Goal: Task Accomplishment & Management: Complete application form

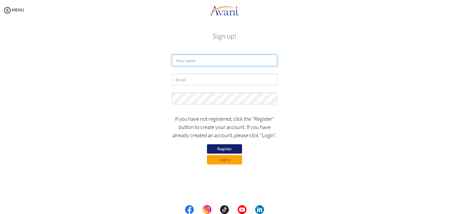
click at [217, 61] on input "text" at bounding box center [224, 60] width 105 height 12
click at [220, 61] on input "[PERSON_NAME]" at bounding box center [224, 60] width 105 height 12
type input "J"
click at [218, 150] on button "Register" at bounding box center [224, 148] width 35 height 9
click at [219, 148] on button "Register" at bounding box center [224, 148] width 35 height 9
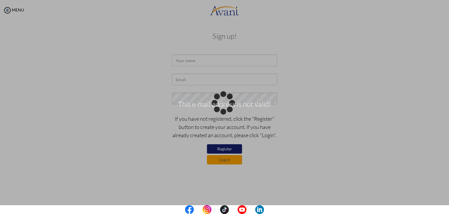
click at [202, 75] on body "This e-mail address is not valid! Maintenance break. Please come back in 2 hour…" at bounding box center [224, 107] width 449 height 214
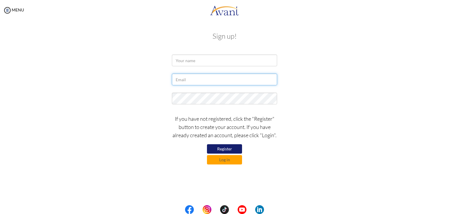
click at [195, 81] on input "text" at bounding box center [224, 79] width 105 height 12
type input "jovenrayyutuc1@gmail.com"
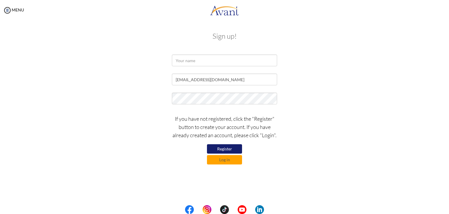
click at [222, 148] on button "Register" at bounding box center [224, 148] width 35 height 9
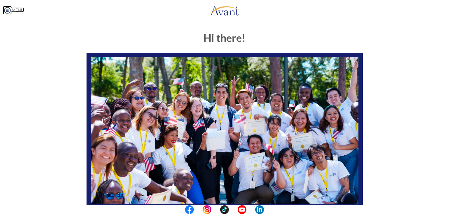
click at [8, 9] on img at bounding box center [7, 10] width 9 height 9
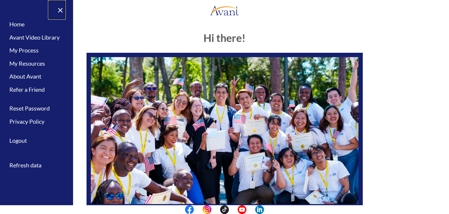
click at [61, 10] on link "×" at bounding box center [57, 10] width 18 height 20
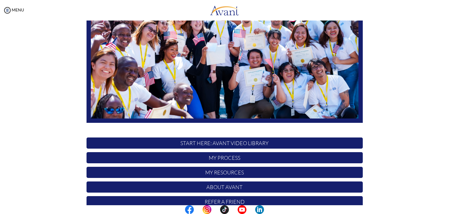
scroll to position [111, 0]
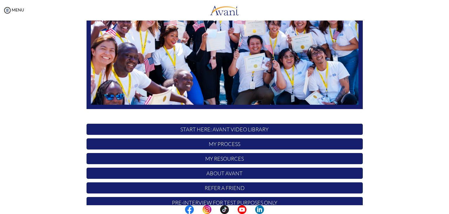
scroll to position [82, 0]
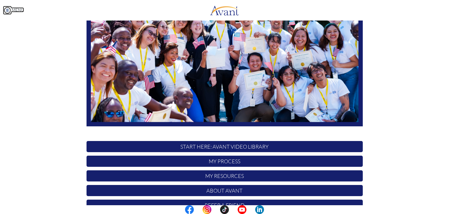
click at [7, 7] on img at bounding box center [7, 10] width 9 height 9
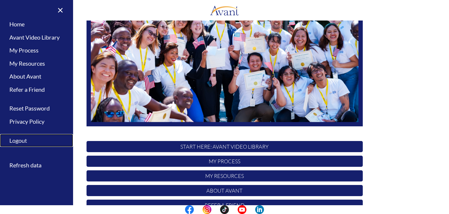
click at [25, 142] on link "Logout" at bounding box center [36, 140] width 73 height 13
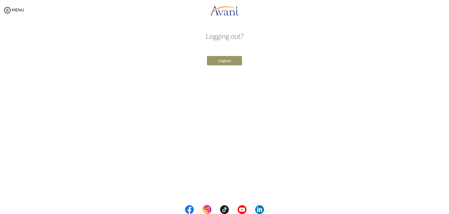
click at [221, 57] on button "Logout" at bounding box center [224, 60] width 35 height 9
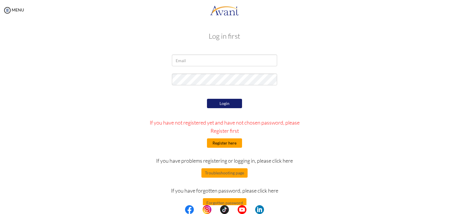
click at [216, 143] on button "Register here" at bounding box center [224, 142] width 35 height 9
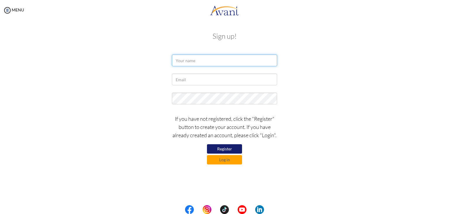
click at [195, 64] on input "text" at bounding box center [224, 60] width 105 height 12
type input "Joven Ray Yutuc"
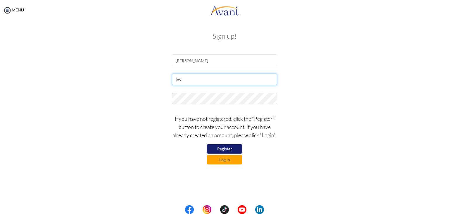
type input "[EMAIL_ADDRESS][DOMAIN_NAME]"
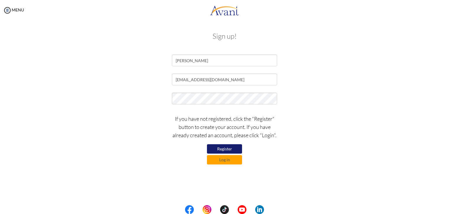
click at [228, 149] on button "Register" at bounding box center [224, 148] width 35 height 9
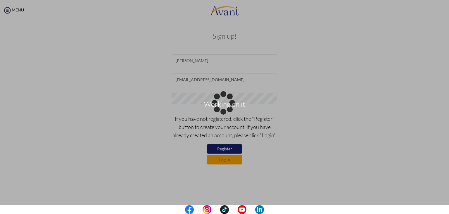
click at [228, 111] on div "Working on it" at bounding box center [225, 107] width 8 height 8
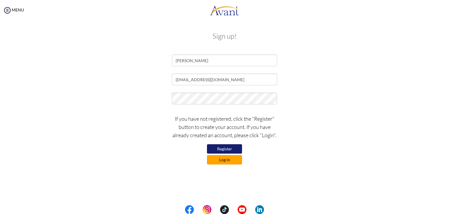
click at [222, 159] on button "Log in" at bounding box center [224, 159] width 35 height 9
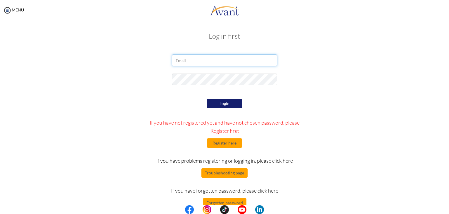
click at [188, 58] on input "email" at bounding box center [224, 60] width 105 height 12
type input "[EMAIL_ADDRESS][DOMAIN_NAME]"
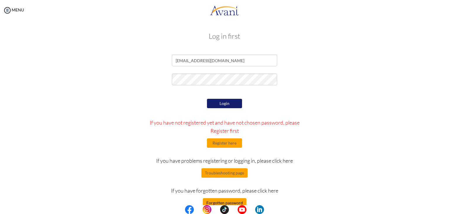
click at [219, 201] on button "Forgotten password" at bounding box center [225, 202] width 44 height 9
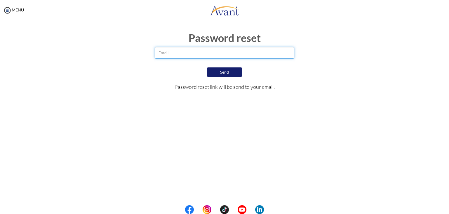
click at [171, 53] on input "email" at bounding box center [225, 53] width 140 height 12
type input "[EMAIL_ADDRESS][DOMAIN_NAME]"
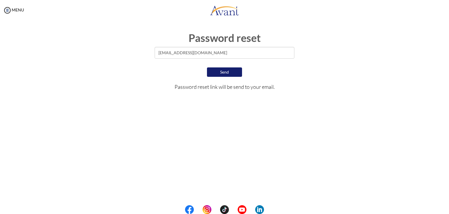
click at [216, 71] on button "Send" at bounding box center [224, 71] width 35 height 9
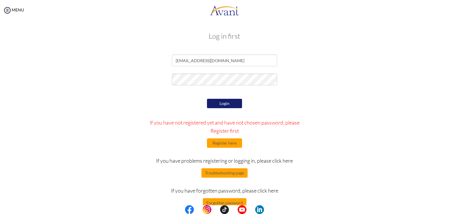
click at [226, 104] on button "Login" at bounding box center [224, 103] width 35 height 9
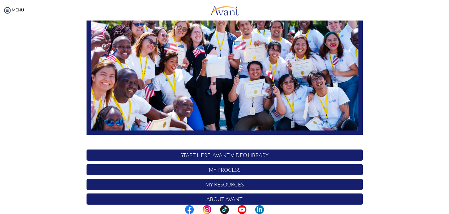
scroll to position [111, 0]
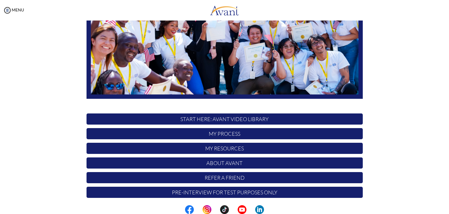
scroll to position [111, 0]
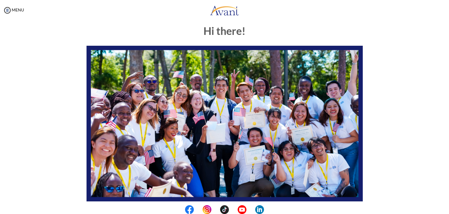
scroll to position [7, 0]
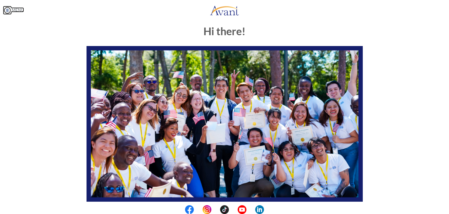
click at [5, 7] on img at bounding box center [7, 10] width 9 height 9
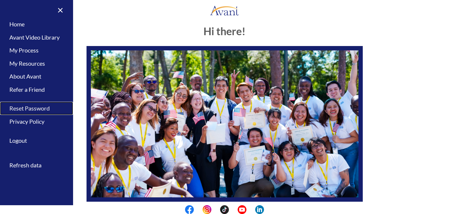
click at [39, 109] on link "Reset Password" at bounding box center [36, 108] width 73 height 13
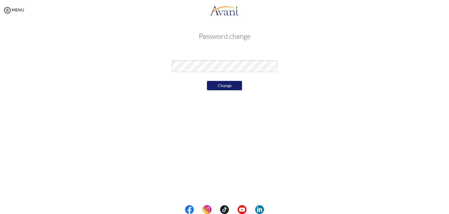
click at [239, 90] on button "Change" at bounding box center [224, 85] width 35 height 9
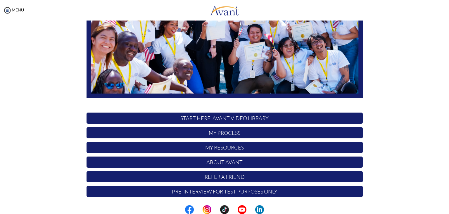
scroll to position [111, 0]
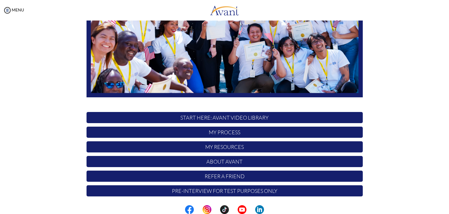
click at [17, 12] on div "MENU" at bounding box center [12, 107] width 24 height 214
click at [13, 10] on link "MENU" at bounding box center [13, 9] width 21 height 5
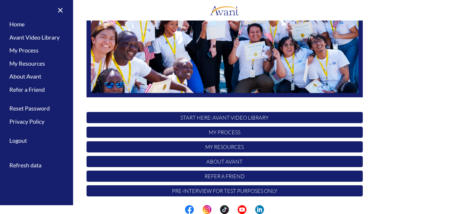
click at [393, 103] on div "Hi there! START HERE: Avant Video Library My Process My Resources About Avant R…" at bounding box center [225, 57] width 342 height 284
click at [220, 132] on p "My Process" at bounding box center [225, 131] width 277 height 11
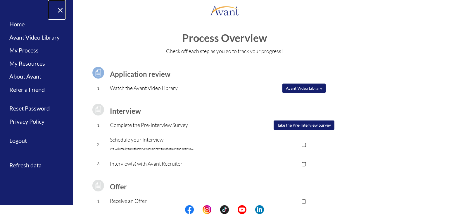
click at [60, 13] on link "×" at bounding box center [57, 10] width 18 height 20
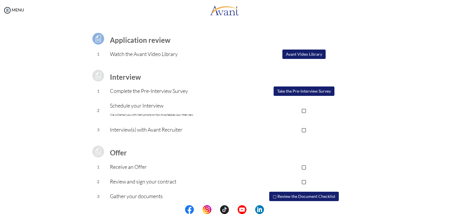
scroll to position [34, 0]
click at [297, 52] on button "Avant Video Library" at bounding box center [304, 53] width 43 height 9
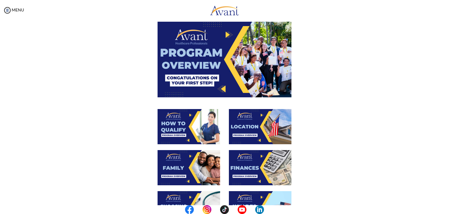
scroll to position [0, 0]
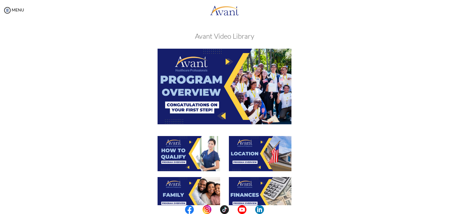
click at [223, 76] on img at bounding box center [225, 86] width 134 height 75
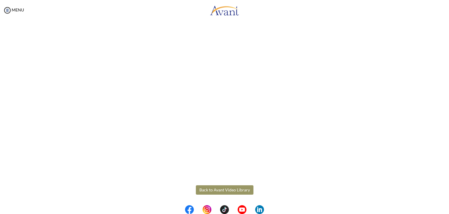
scroll to position [74, 0]
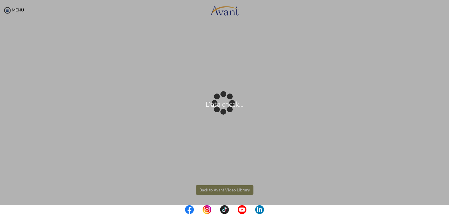
click at [235, 187] on body "Data check... Maintenance break. Please come back in 2 hours. MENU My Status Wh…" at bounding box center [224, 107] width 449 height 214
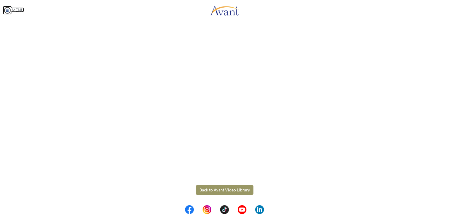
click at [8, 7] on img at bounding box center [7, 10] width 9 height 9
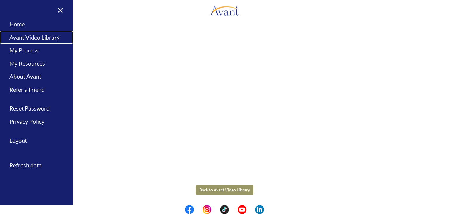
click at [24, 36] on link "Avant Video Library" at bounding box center [36, 37] width 73 height 13
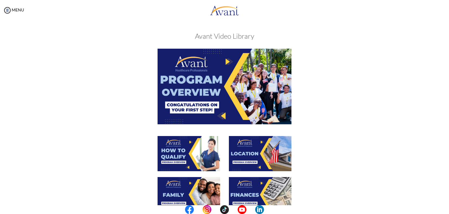
scroll to position [18, 0]
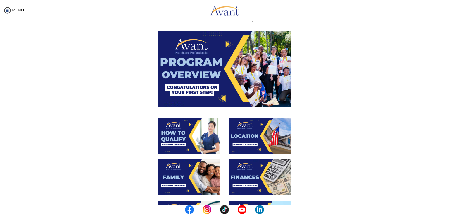
click at [195, 144] on img at bounding box center [189, 135] width 63 height 35
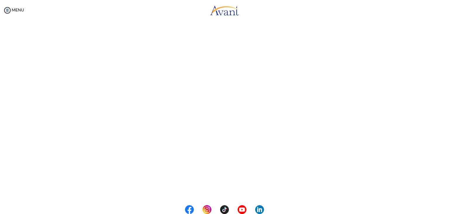
scroll to position [53, 0]
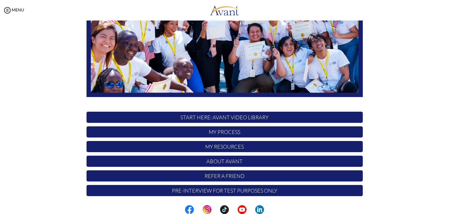
scroll to position [111, 0]
click at [173, 113] on p "START HERE: Avant Video Library" at bounding box center [225, 116] width 277 height 11
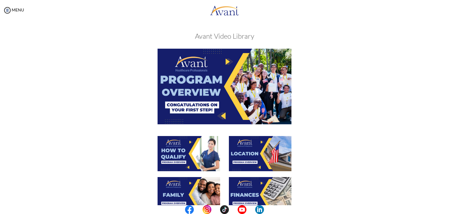
click at [256, 155] on img at bounding box center [260, 153] width 63 height 35
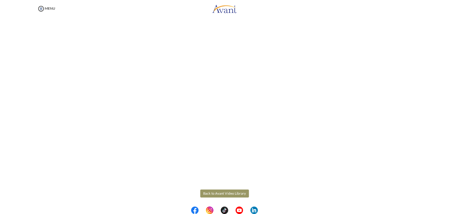
scroll to position [74, 0]
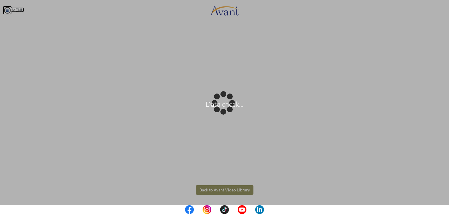
drag, startPoint x: 6, startPoint y: 11, endPoint x: 108, endPoint y: 20, distance: 102.3
click at [6, 11] on body "Data check... Maintenance break. Please come back in 2 hours. MENU My Status Wh…" at bounding box center [224, 107] width 449 height 214
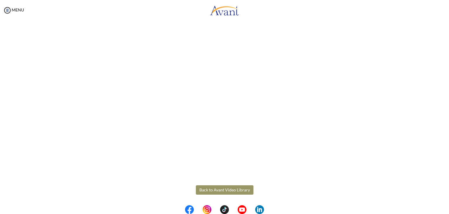
click at [223, 188] on button "Back to Avant Video Library" at bounding box center [225, 189] width 58 height 9
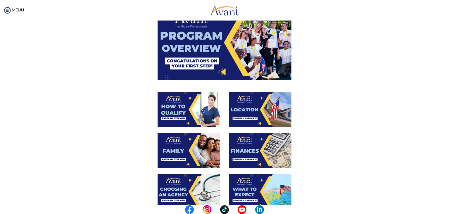
scroll to position [44, 0]
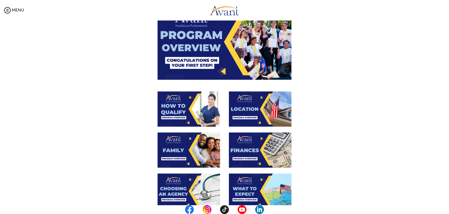
click at [198, 150] on img at bounding box center [189, 149] width 63 height 35
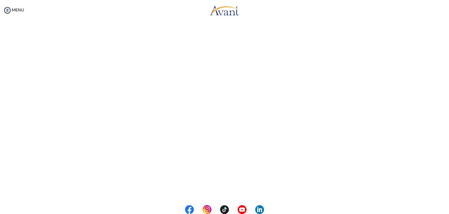
scroll to position [137, 0]
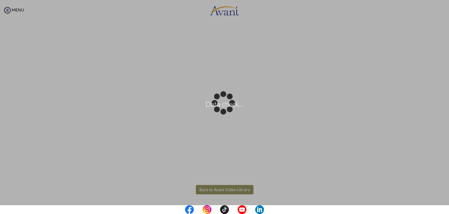
click at [241, 189] on body "Data check... Maintenance break. Please come back in 2 hours. MENU My Status Wh…" at bounding box center [224, 107] width 449 height 214
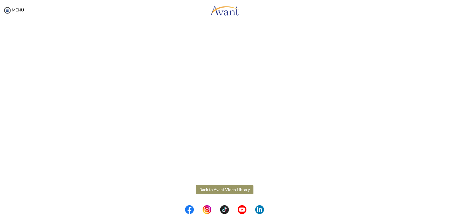
click at [221, 187] on button "Back to Avant Video Library" at bounding box center [225, 189] width 58 height 9
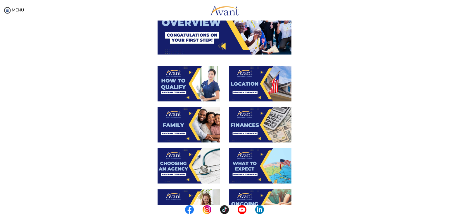
scroll to position [72, 0]
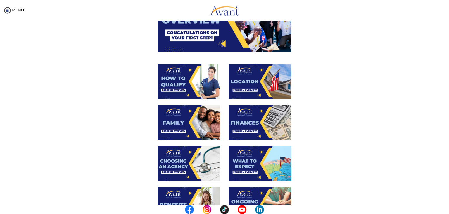
click at [259, 115] on img at bounding box center [260, 122] width 63 height 35
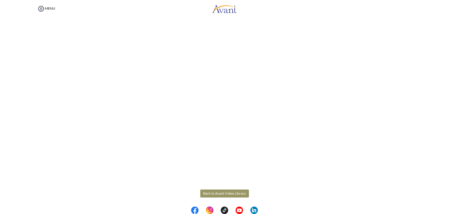
scroll to position [74, 0]
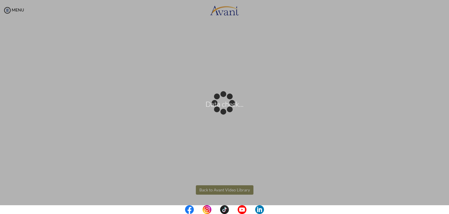
click at [238, 184] on body "Data check... Maintenance break. Please come back in 2 hours. MENU My Status Wh…" at bounding box center [224, 107] width 449 height 214
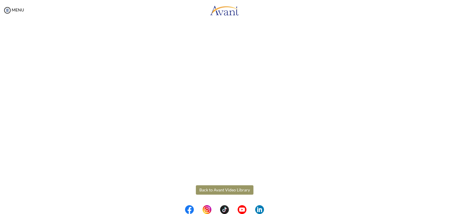
click at [218, 190] on button "Back to Avant Video Library" at bounding box center [225, 189] width 58 height 9
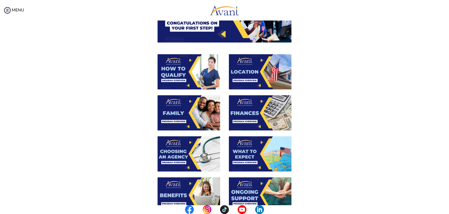
scroll to position [84, 0]
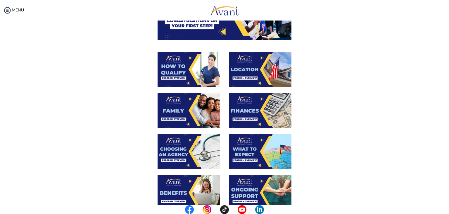
click at [198, 151] on img at bounding box center [189, 151] width 63 height 35
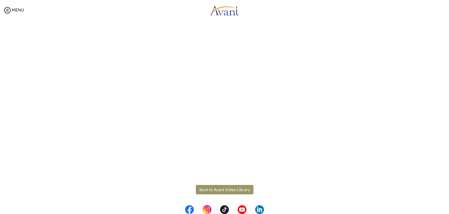
scroll to position [136, 0]
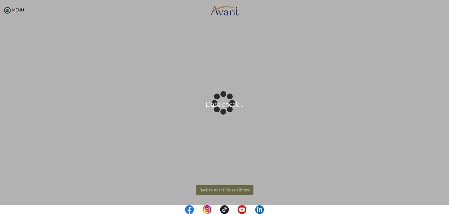
click at [244, 187] on body "Data check... Maintenance break. Please come back in 2 hours. MENU My Status Wh…" at bounding box center [224, 107] width 449 height 214
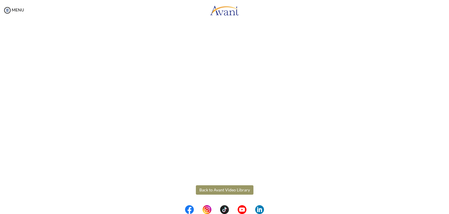
click at [244, 187] on button "Back to Avant Video Library" at bounding box center [225, 189] width 58 height 9
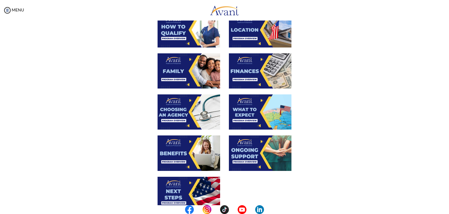
scroll to position [124, 0]
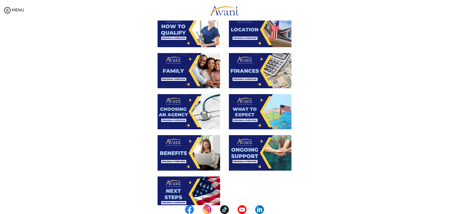
click at [253, 107] on img at bounding box center [260, 111] width 63 height 35
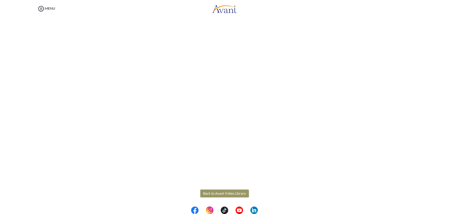
scroll to position [137, 0]
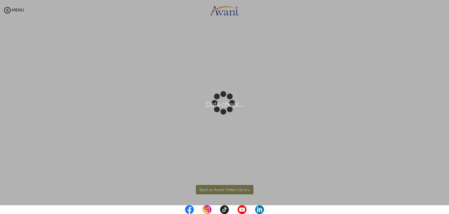
click at [220, 194] on body "Data check... Maintenance break. Please come back in 2 hours. MENU My Status Wh…" at bounding box center [224, 107] width 449 height 214
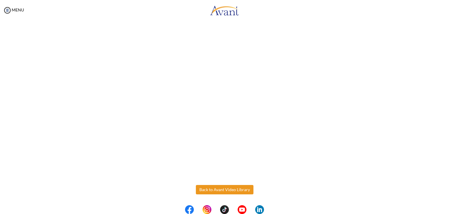
click at [225, 188] on button "Back to Avant Video Library" at bounding box center [225, 189] width 58 height 9
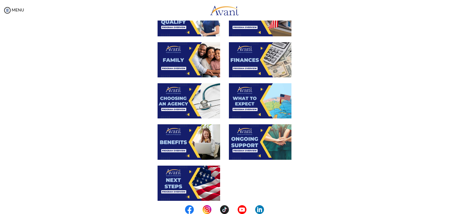
scroll to position [135, 0]
click at [185, 147] on img at bounding box center [189, 141] width 63 height 35
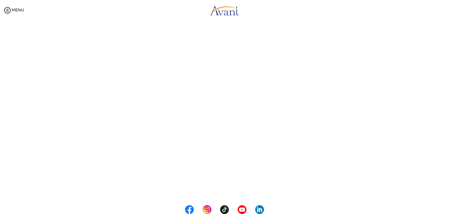
scroll to position [137, 0]
click at [223, 188] on body "Maintenance break. Please come back in 2 hours. MENU My Status What is the next…" at bounding box center [224, 107] width 449 height 214
click at [210, 190] on button "Back to Avant Video Library" at bounding box center [225, 189] width 58 height 9
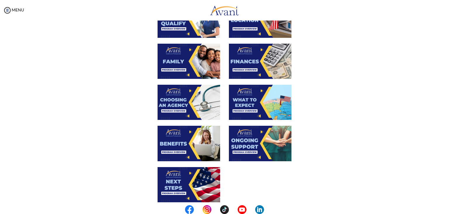
scroll to position [134, 0]
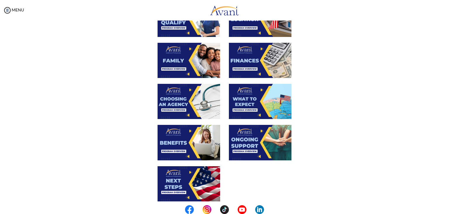
click at [262, 144] on img at bounding box center [260, 142] width 63 height 35
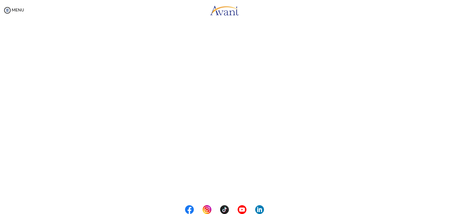
scroll to position [137, 0]
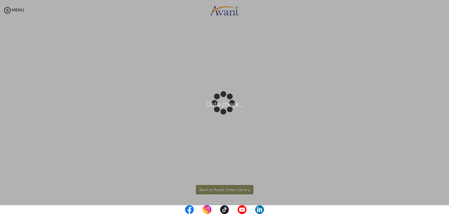
click at [241, 190] on body "Data check... Maintenance break. Please come back in 2 hours. MENU My Status Wh…" at bounding box center [224, 107] width 449 height 214
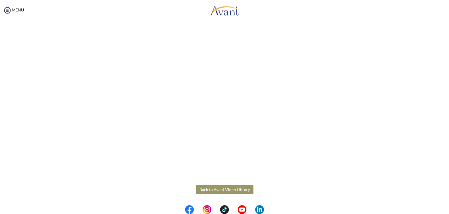
click at [231, 192] on button "Back to Avant Video Library" at bounding box center [225, 189] width 58 height 9
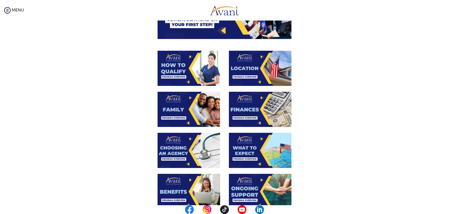
scroll to position [188, 0]
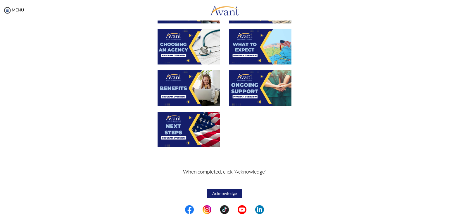
click at [198, 124] on img at bounding box center [189, 128] width 63 height 35
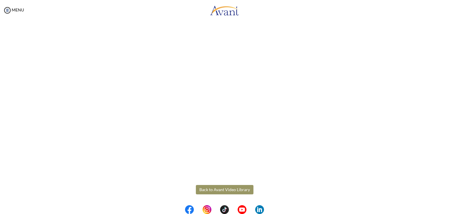
scroll to position [135, 0]
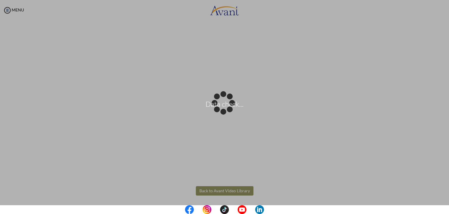
click at [208, 186] on body "Data check... Maintenance break. Please come back in 2 hours. MENU My Status Wh…" at bounding box center [224, 107] width 449 height 214
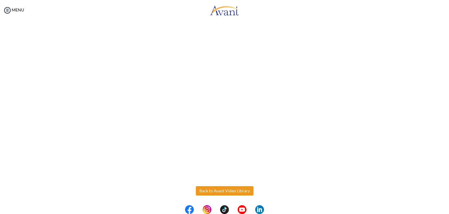
scroll to position [137, 0]
click at [9, 7] on img at bounding box center [7, 10] width 9 height 9
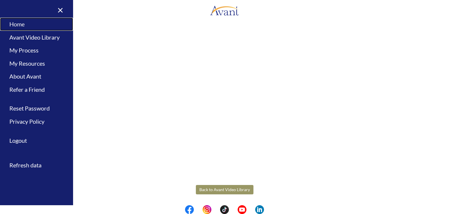
click at [22, 27] on link "Home" at bounding box center [36, 24] width 73 height 13
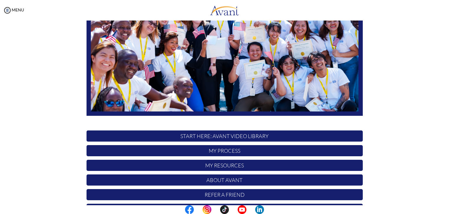
scroll to position [111, 0]
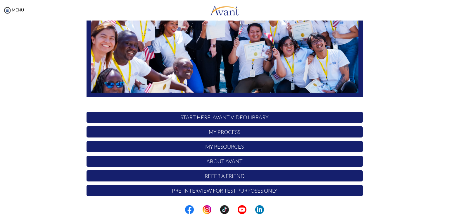
click at [215, 134] on p "My Process" at bounding box center [225, 131] width 277 height 11
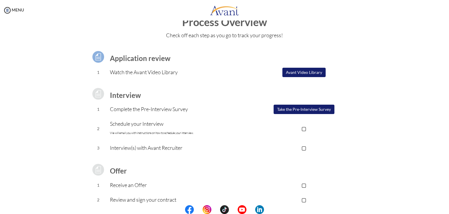
scroll to position [16, 0]
click at [281, 104] on button "Take the Pre-Interview Survey" at bounding box center [304, 108] width 61 height 9
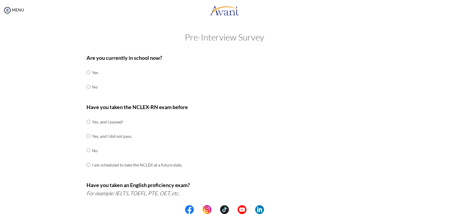
scroll to position [17, 0]
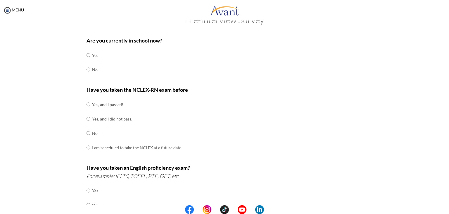
click at [90, 68] on td at bounding box center [91, 69] width 2 height 14
click at [87, 61] on input "radio" at bounding box center [89, 55] width 4 height 12
radio input "true"
click at [90, 103] on td at bounding box center [91, 104] width 2 height 14
click at [87, 104] on input "radio" at bounding box center [89, 104] width 4 height 12
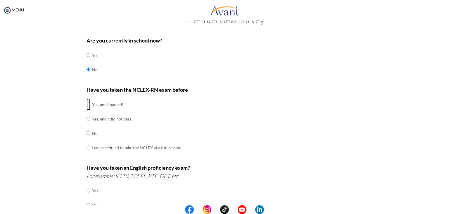
radio input "true"
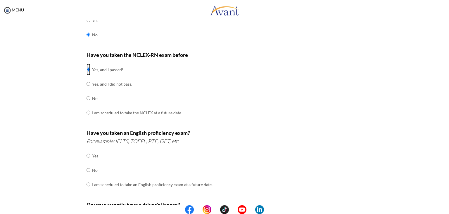
scroll to position [53, 0]
click at [87, 154] on input "radio" at bounding box center [89, 155] width 4 height 12
radio input "true"
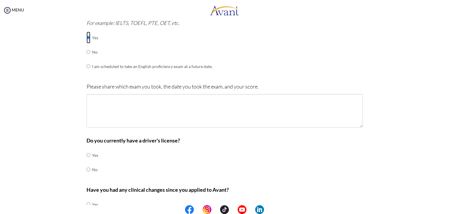
scroll to position [167, 0]
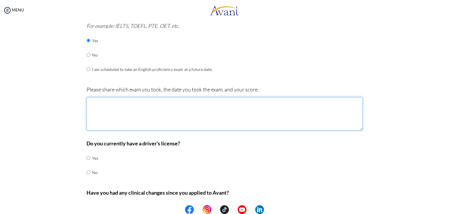
click at [151, 104] on textarea at bounding box center [225, 113] width 277 height 33
click at [183, 101] on textarea "NCLEX- New York ( May 23, 2025) passed PTE" at bounding box center [225, 113] width 277 height 33
click at [116, 112] on textarea "NCLEX- New York ( May 23, 2025) passed, License number N00072 PTE" at bounding box center [225, 113] width 277 height 33
type textarea "NCLEX- New York ( May 23, 2025) passed, License number N00072 PTE ( July 24, 20…"
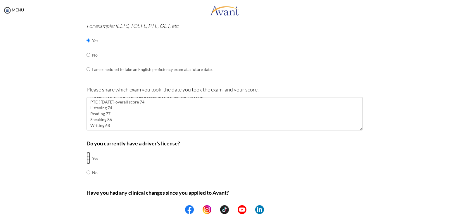
click at [87, 158] on input "radio" at bounding box center [89, 158] width 4 height 12
radio input "true"
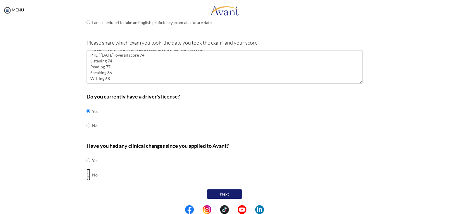
click at [87, 166] on input "radio" at bounding box center [89, 160] width 4 height 12
radio input "true"
click at [214, 189] on button "Next" at bounding box center [224, 193] width 35 height 9
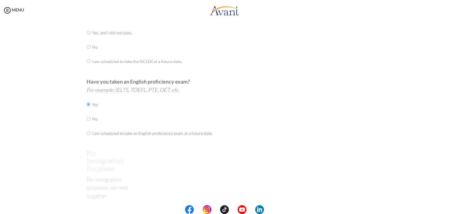
scroll to position [12, 0]
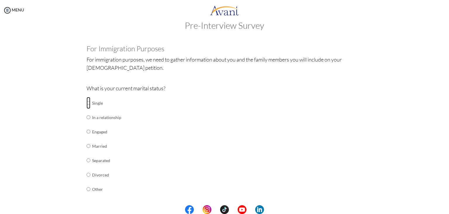
click at [87, 102] on input "radio" at bounding box center [89, 103] width 4 height 12
radio input "true"
click at [87, 109] on input "radio" at bounding box center [89, 103] width 4 height 12
radio input "true"
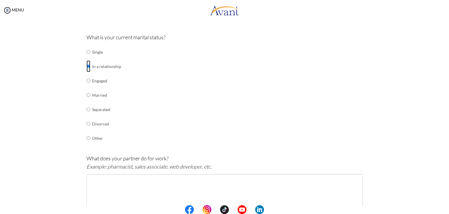
scroll to position [81, 0]
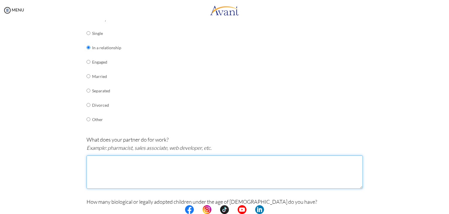
click at [127, 166] on textarea at bounding box center [225, 171] width 277 height 33
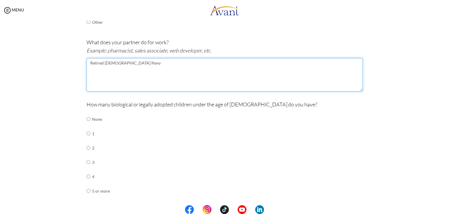
scroll to position [179, 0]
type textarea "Retired U.S Navy"
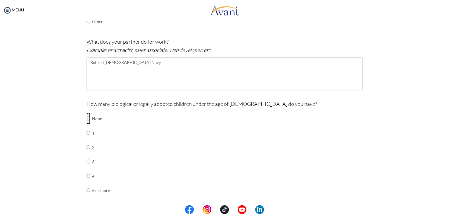
click at [87, 119] on input "radio" at bounding box center [89, 118] width 4 height 12
radio input "true"
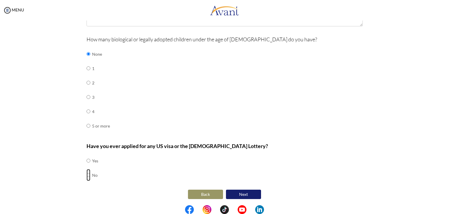
click at [87, 166] on input "radio" at bounding box center [89, 160] width 4 height 12
radio input "true"
click at [235, 193] on button "Next" at bounding box center [243, 193] width 35 height 9
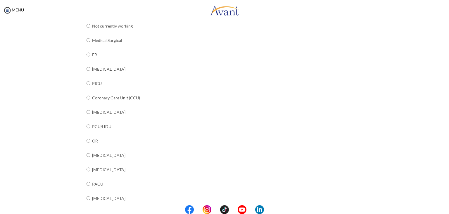
scroll to position [87, 0]
click at [87, 31] on input "radio" at bounding box center [89, 26] width 4 height 12
radio input "true"
click at [87, 31] on input "radio" at bounding box center [89, 26] width 4 height 12
radio input "true"
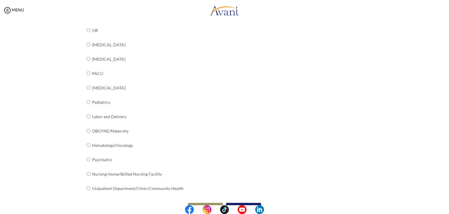
scroll to position [210, 0]
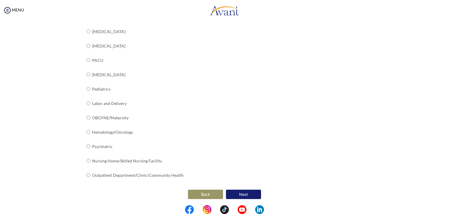
click at [232, 190] on button "Next" at bounding box center [243, 193] width 35 height 9
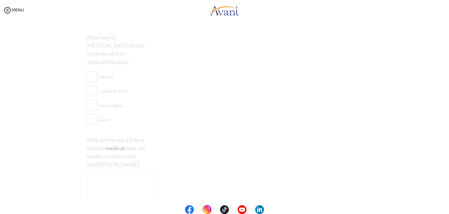
scroll to position [12, 0]
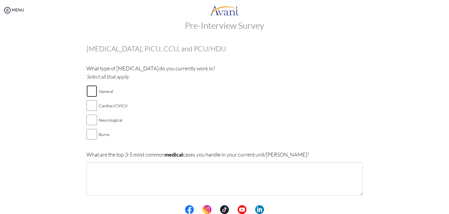
click at [91, 88] on input "checkbox" at bounding box center [92, 91] width 11 height 12
checkbox input "true"
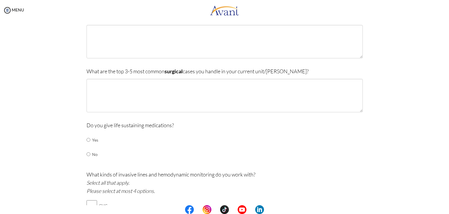
scroll to position [150, 0]
click at [87, 138] on input "radio" at bounding box center [89, 139] width 4 height 12
radio input "true"
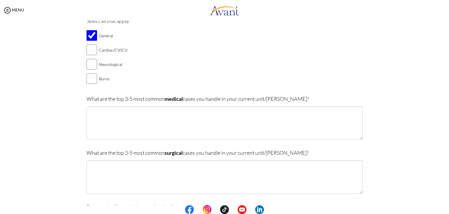
scroll to position [68, 0]
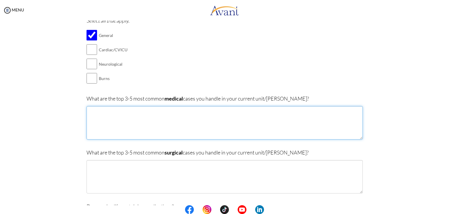
click at [147, 110] on textarea at bounding box center [225, 122] width 277 height 33
click at [88, 108] on textarea "Acute Respiratory Failure Acute Decompensated Heart Failure Hypertension Diabet…" at bounding box center [225, 122] width 277 height 33
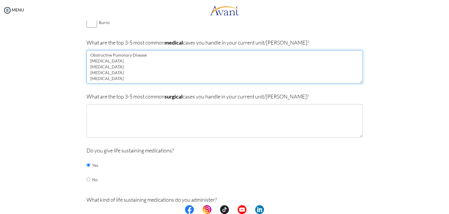
scroll to position [124, 0]
type textarea "Obstructive Pumonary Disease Acute Respiratory Failure Acute Decompensated Hear…"
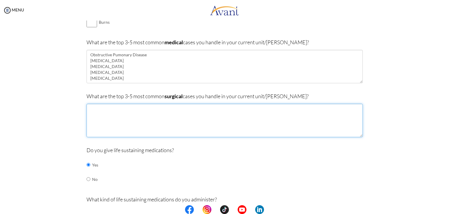
click at [109, 113] on textarea at bounding box center [225, 120] width 277 height 33
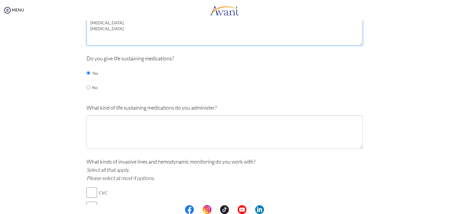
scroll to position [216, 0]
type textarea "Obstructive Hydrocephalus Acute Subdural Hematoma Intracerebral Hemorrhage"
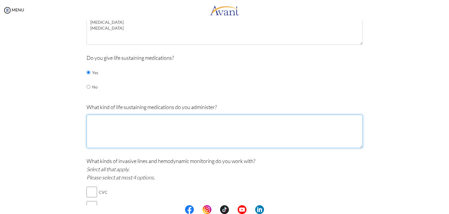
click at [112, 118] on textarea at bounding box center [225, 130] width 277 height 33
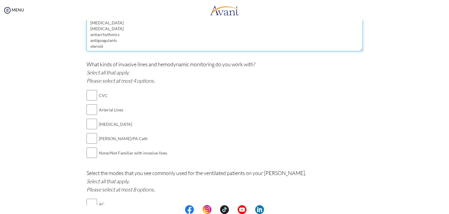
scroll to position [313, 0]
type textarea "Insulin digoxin antiarrhythmics antigoagulants steroid"
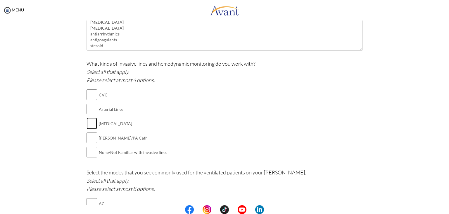
click at [94, 123] on input "checkbox" at bounding box center [92, 123] width 11 height 12
checkbox input "true"
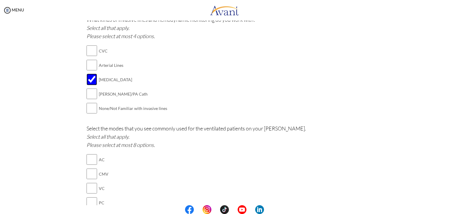
scroll to position [355, 0]
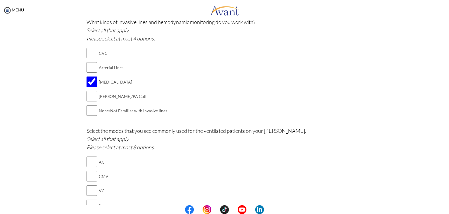
click at [90, 60] on td at bounding box center [92, 67] width 11 height 14
click at [89, 62] on input "checkbox" at bounding box center [92, 67] width 11 height 12
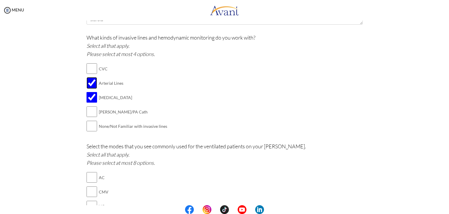
scroll to position [339, 0]
click at [90, 82] on input "checkbox" at bounding box center [92, 83] width 11 height 12
checkbox input "false"
click at [88, 126] on input "checkbox" at bounding box center [92, 126] width 11 height 12
checkbox input "true"
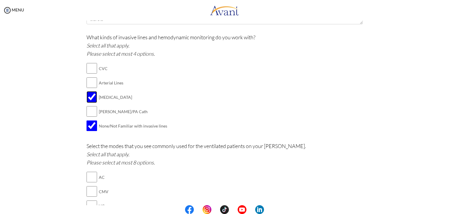
click at [91, 92] on input "checkbox" at bounding box center [92, 97] width 11 height 12
checkbox input "false"
click at [93, 70] on input "checkbox" at bounding box center [92, 68] width 11 height 12
checkbox input "true"
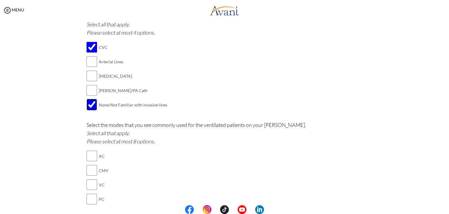
click at [88, 102] on input "checkbox" at bounding box center [92, 105] width 11 height 12
checkbox input "false"
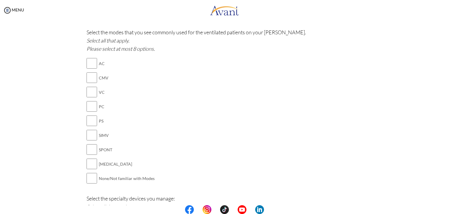
scroll to position [454, 0]
click at [87, 60] on input "checkbox" at bounding box center [92, 62] width 11 height 12
checkbox input "true"
click at [89, 79] on input "checkbox" at bounding box center [92, 77] width 11 height 12
checkbox input "true"
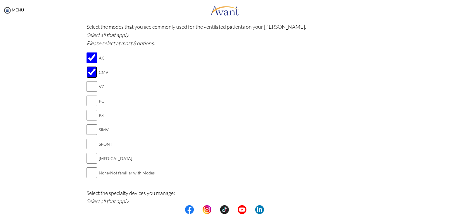
scroll to position [459, 0]
click at [92, 129] on input "checkbox" at bounding box center [92, 129] width 11 height 12
checkbox input "true"
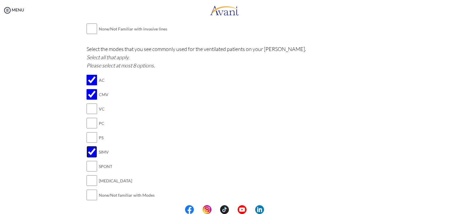
scroll to position [437, 0]
click at [87, 175] on input "checkbox" at bounding box center [92, 180] width 11 height 12
checkbox input "true"
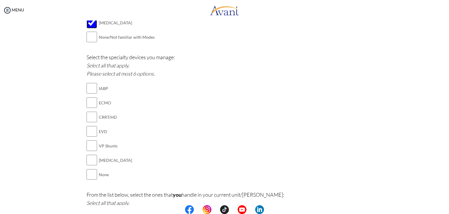
scroll to position [595, 0]
click at [92, 158] on input "checkbox" at bounding box center [92, 159] width 11 height 12
checkbox input "true"
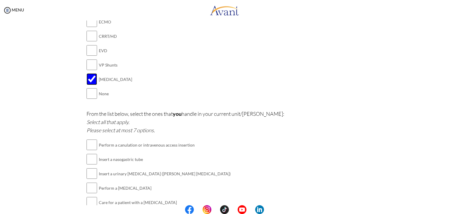
scroll to position [675, 0]
click at [88, 138] on input "checkbox" at bounding box center [92, 144] width 11 height 12
checkbox input "true"
click at [90, 159] on input "checkbox" at bounding box center [92, 158] width 11 height 12
checkbox input "true"
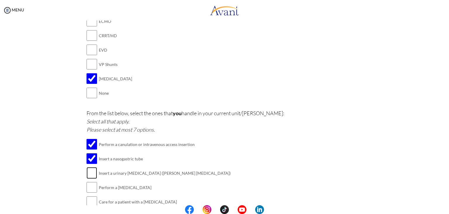
click at [91, 174] on input "checkbox" at bounding box center [92, 173] width 11 height 12
checkbox input "true"
click at [94, 186] on input "checkbox" at bounding box center [92, 187] width 11 height 12
checkbox input "true"
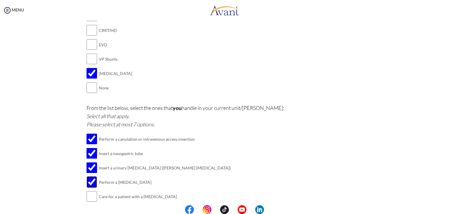
scroll to position [681, 0]
click at [92, 193] on input "checkbox" at bounding box center [92, 196] width 11 height 12
checkbox input "true"
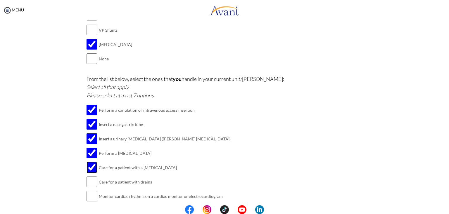
scroll to position [710, 0]
click at [94, 178] on input "checkbox" at bounding box center [92, 181] width 11 height 12
checkbox input "true"
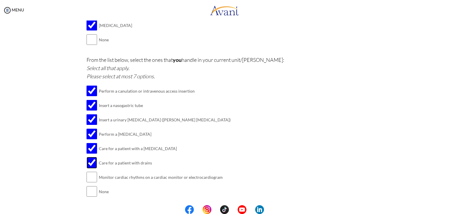
scroll to position [729, 0]
click at [91, 174] on input "checkbox" at bounding box center [92, 177] width 11 height 12
checkbox input "true"
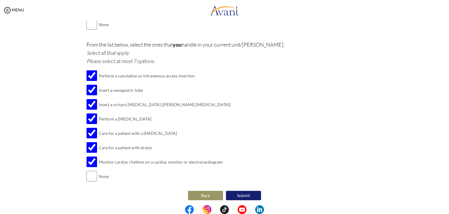
click at [242, 192] on button "Submit" at bounding box center [243, 194] width 35 height 9
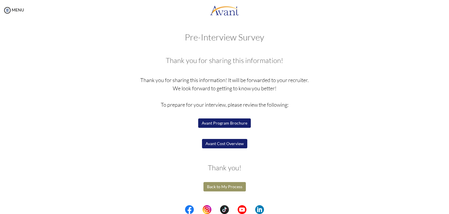
click at [224, 121] on button "Avant Program Brochure" at bounding box center [224, 122] width 53 height 9
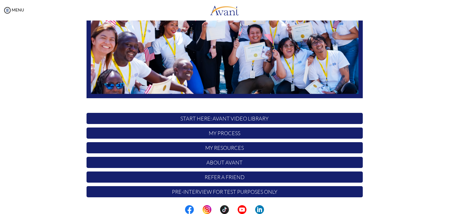
scroll to position [111, 0]
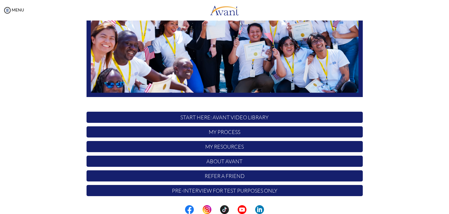
click at [226, 134] on p "My Process" at bounding box center [225, 131] width 277 height 11
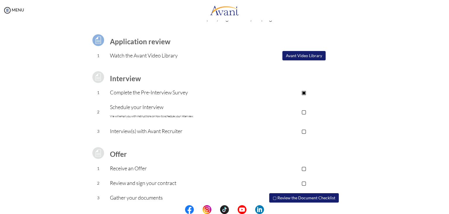
scroll to position [53, 0]
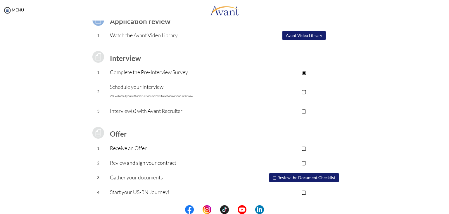
click at [296, 180] on button "▢ Review the Document Checklist" at bounding box center [304, 177] width 70 height 9
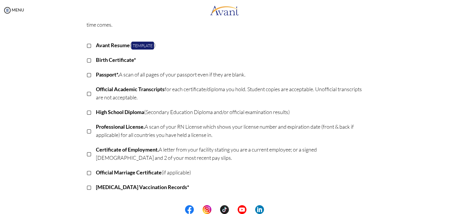
scroll to position [58, 0]
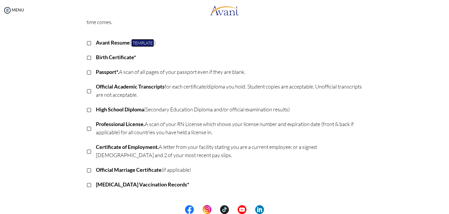
click at [137, 40] on link "Template" at bounding box center [142, 43] width 23 height 8
